Goal: Task Accomplishment & Management: Use online tool/utility

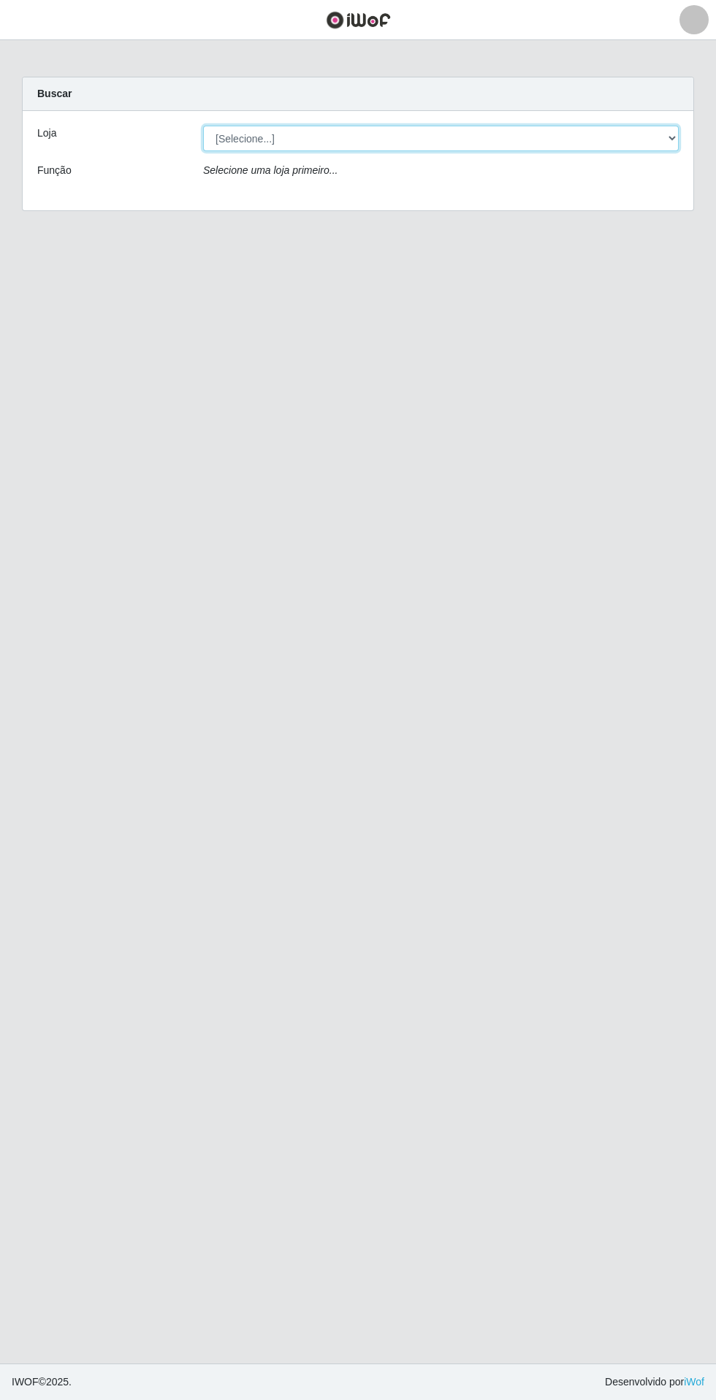
click at [259, 138] on select "[Selecione...] Extrabom - Loja 05 [GEOGRAPHIC_DATA]" at bounding box center [440, 139] width 475 height 26
select select "494"
click at [203, 126] on select "[Selecione...] Extrabom - Loja 05 [GEOGRAPHIC_DATA]" at bounding box center [440, 139] width 475 height 26
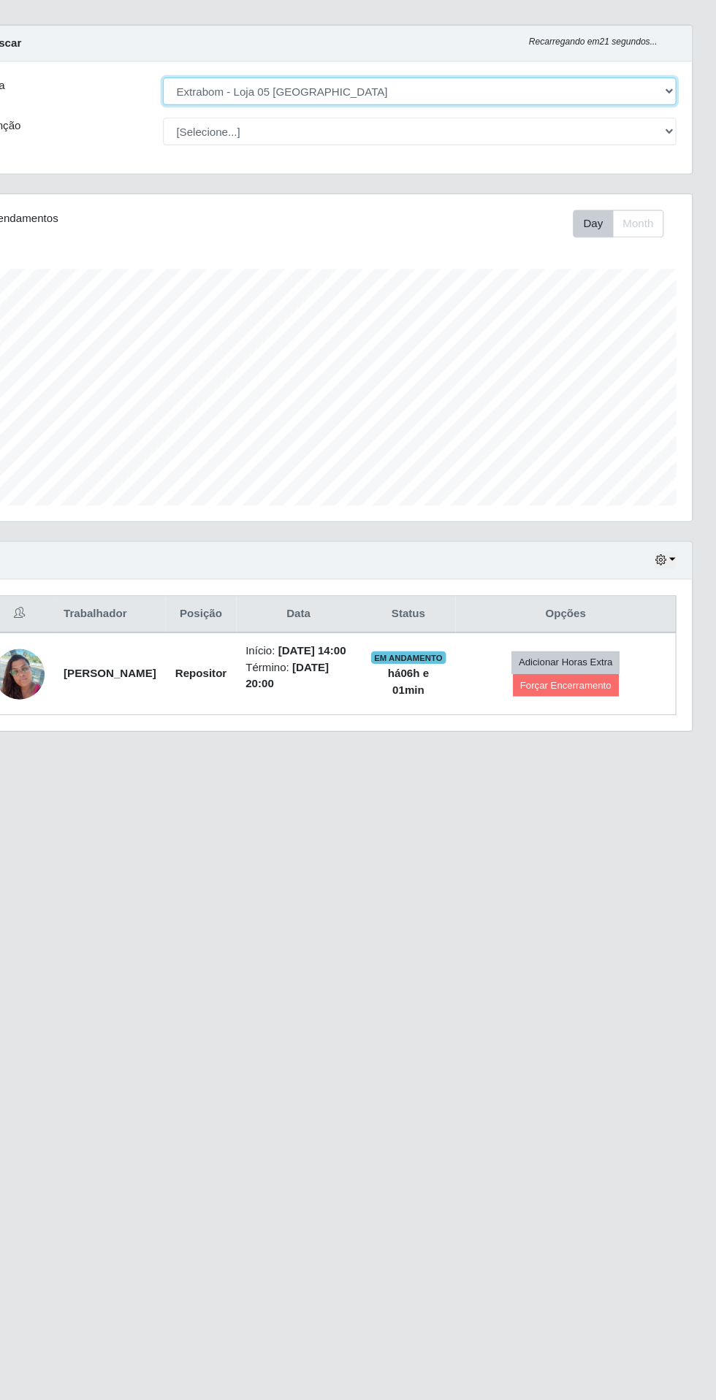
scroll to position [7, 0]
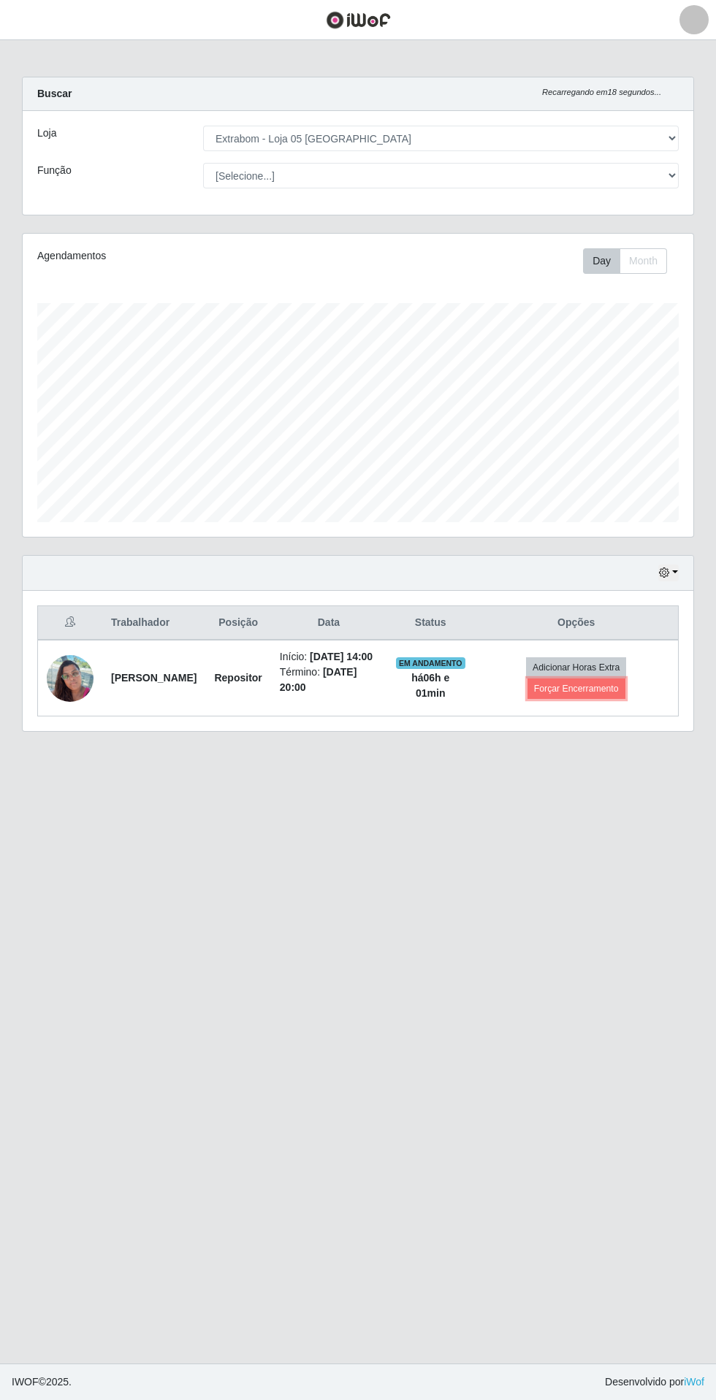
click at [603, 692] on button "Forçar Encerramento" at bounding box center [576, 688] width 98 height 20
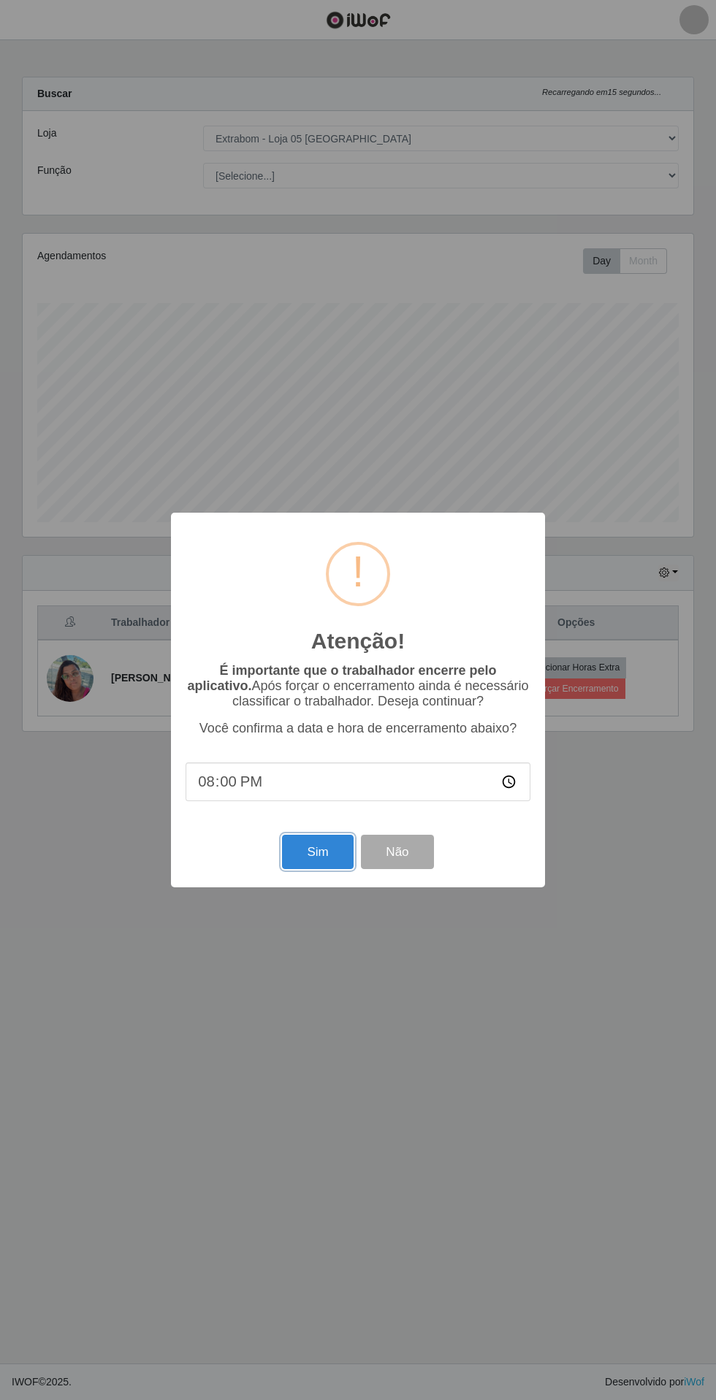
click at [303, 860] on button "Sim" at bounding box center [317, 852] width 71 height 34
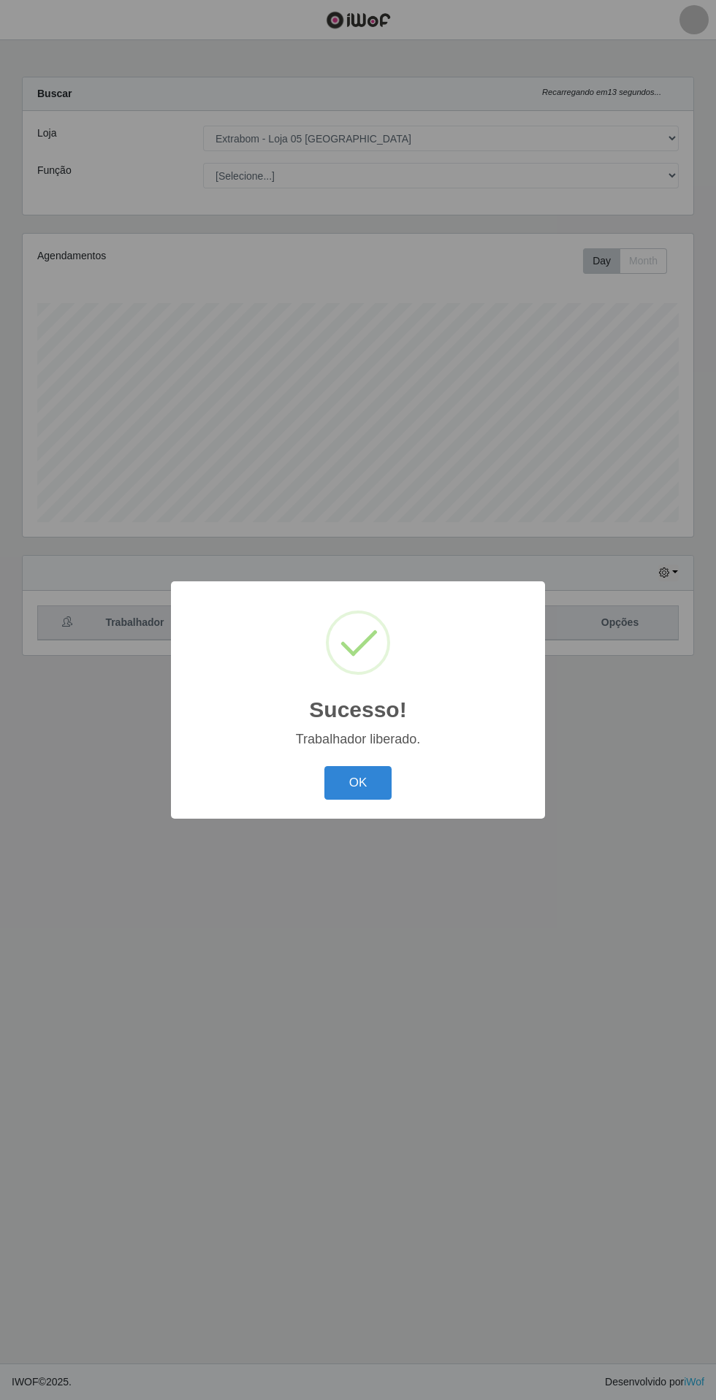
click at [358, 783] on button "OK" at bounding box center [358, 783] width 68 height 34
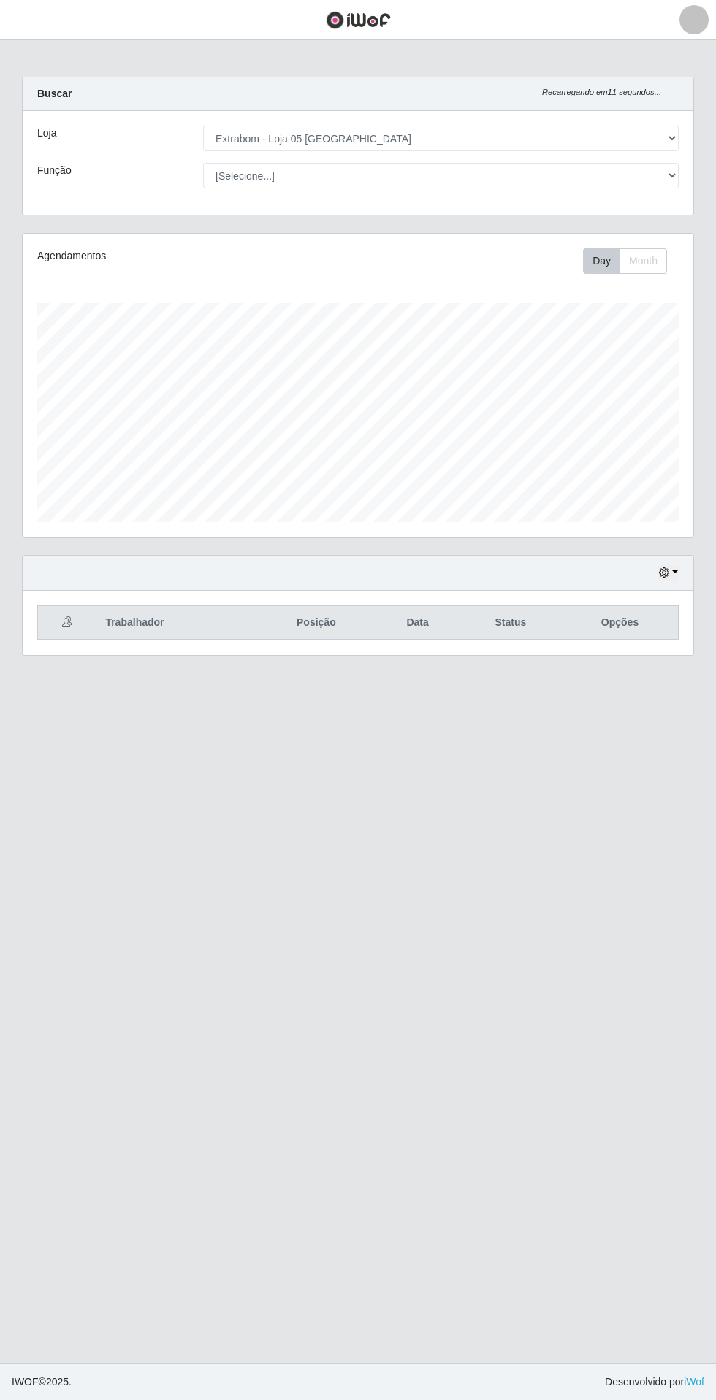
scroll to position [0, 0]
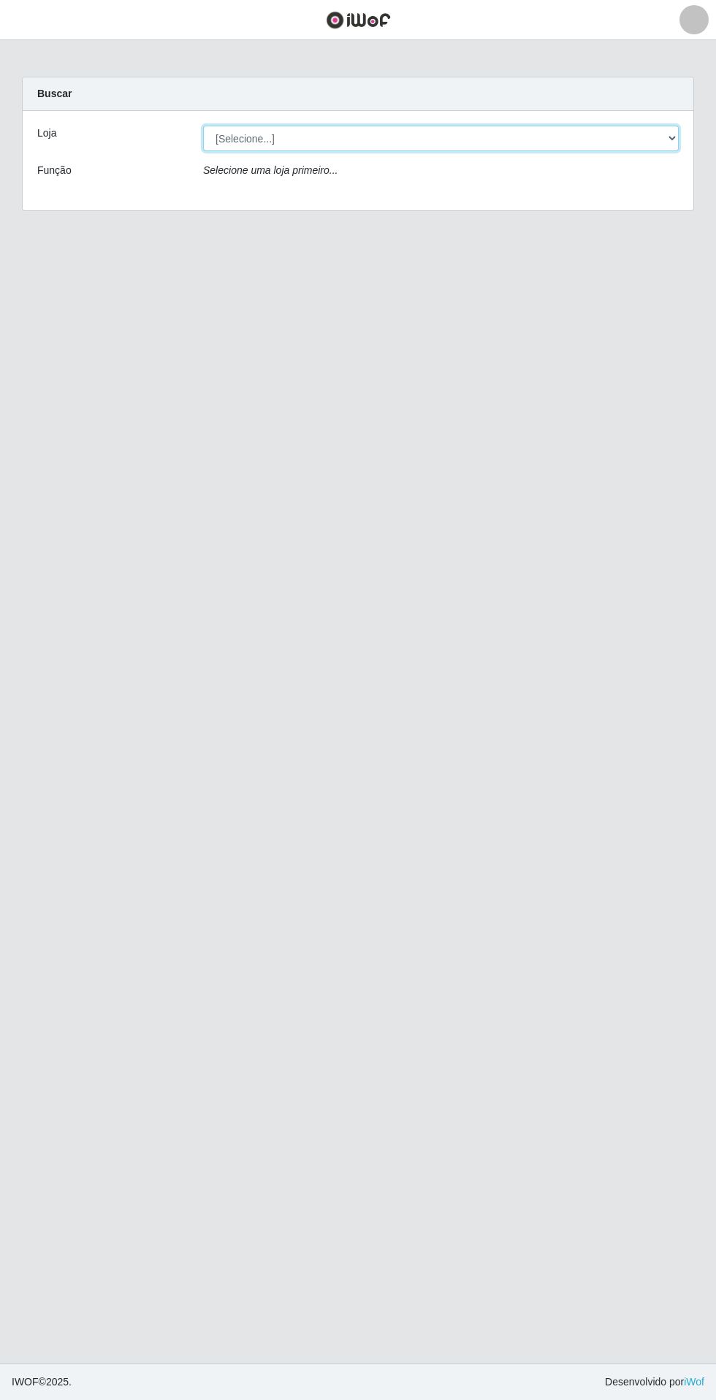
click at [261, 143] on select "[Selecione...] Extrabom - Loja 05 [GEOGRAPHIC_DATA]" at bounding box center [440, 139] width 475 height 26
select select "494"
click at [203, 126] on select "[Selecione...] Extrabom - Loja 05 [GEOGRAPHIC_DATA]" at bounding box center [440, 139] width 475 height 26
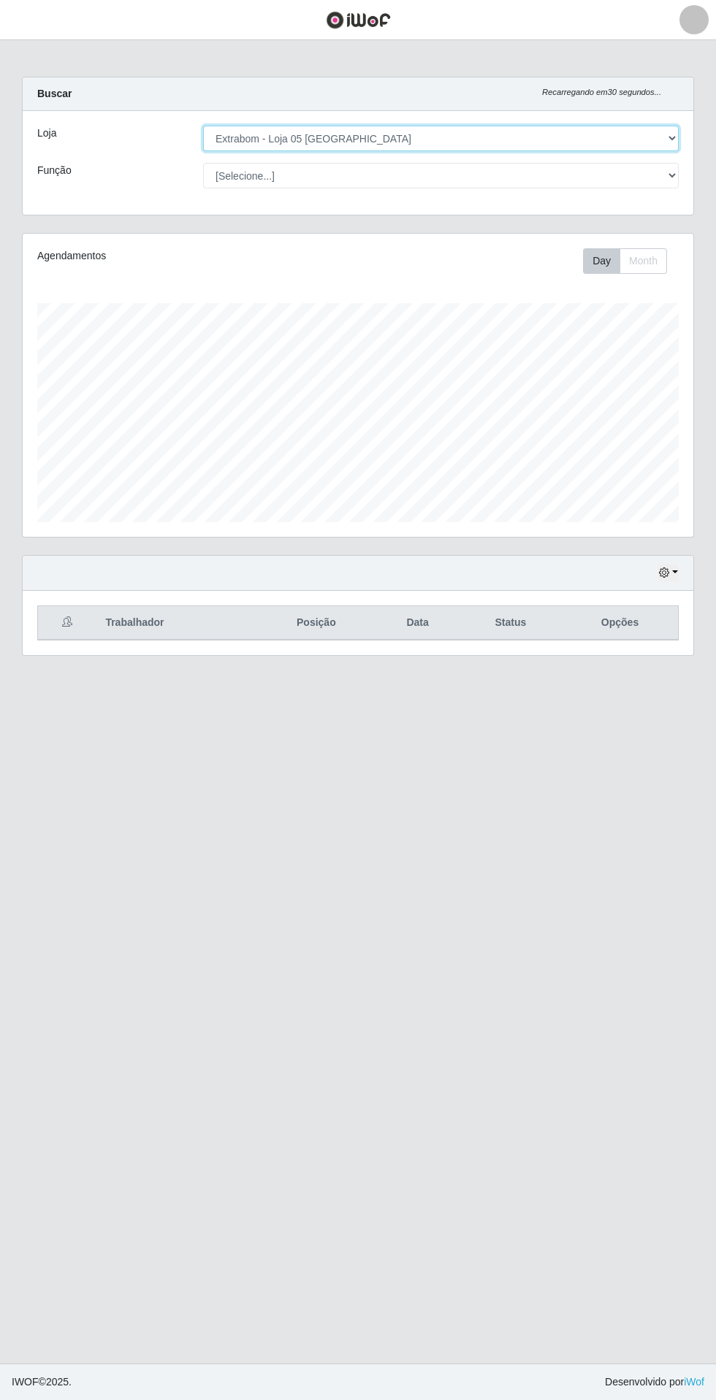
scroll to position [303, 670]
